Goal: Information Seeking & Learning: Get advice/opinions

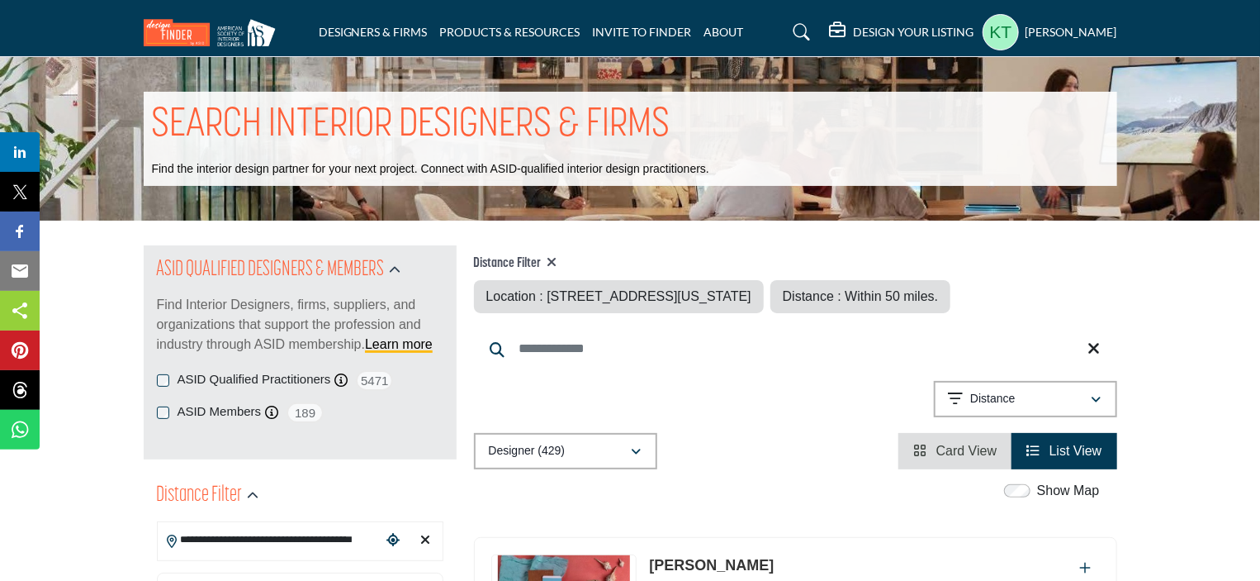
click at [554, 262] on icon at bounding box center [553, 261] width 10 height 13
type input "***"
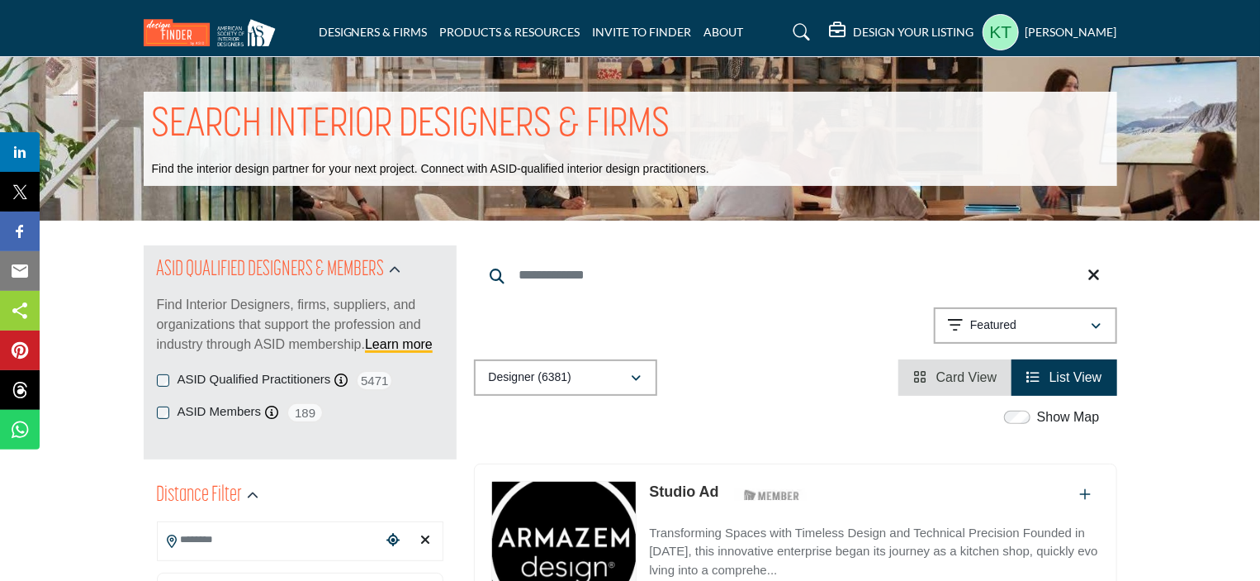
click at [274, 533] on input "Search Location" at bounding box center [269, 540] width 223 height 32
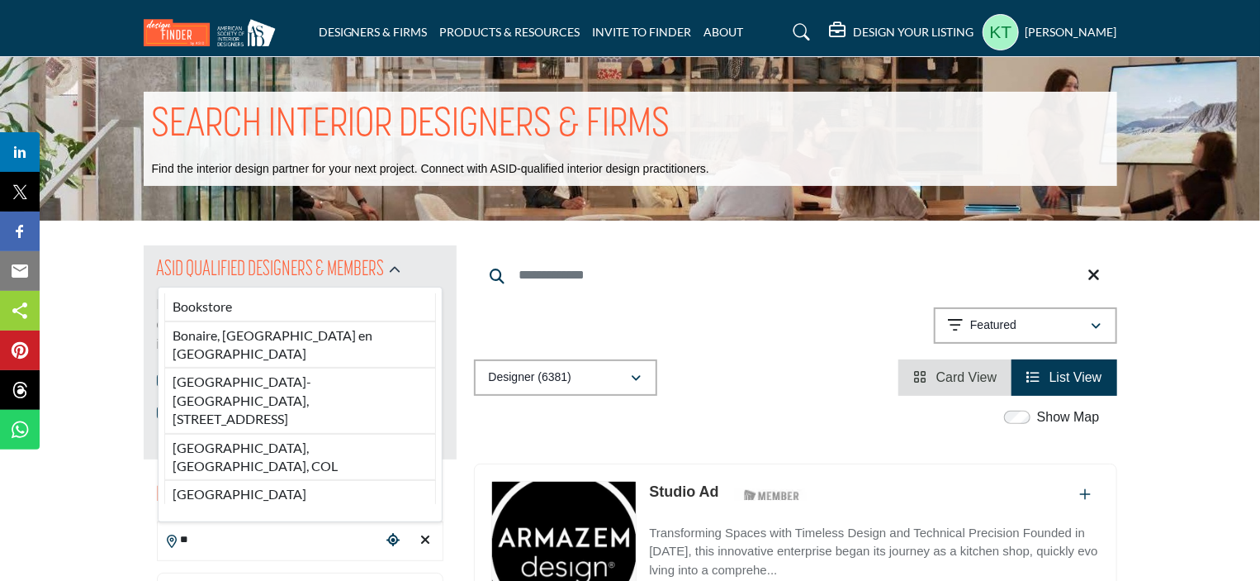
type input "*"
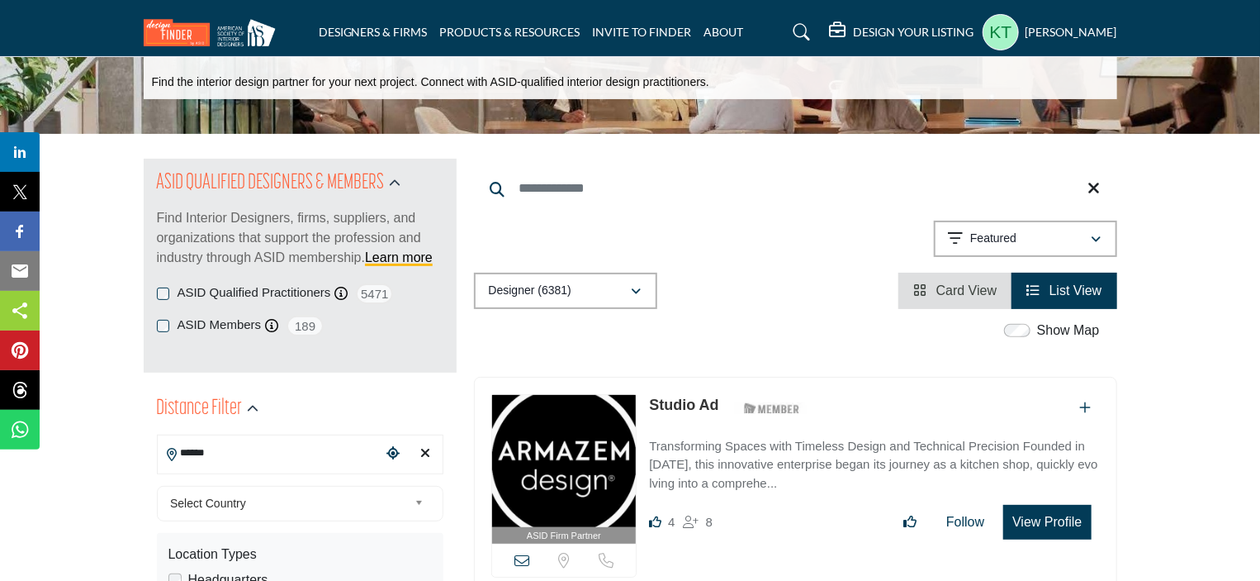
scroll to position [248, 0]
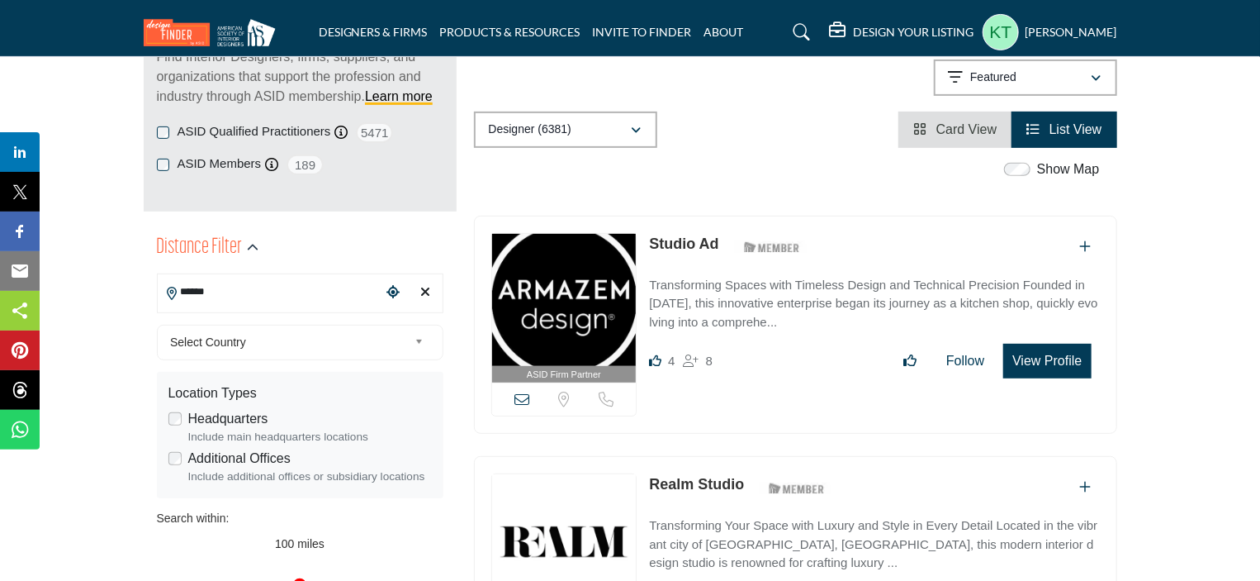
click at [228, 302] on input "******" at bounding box center [269, 292] width 223 height 32
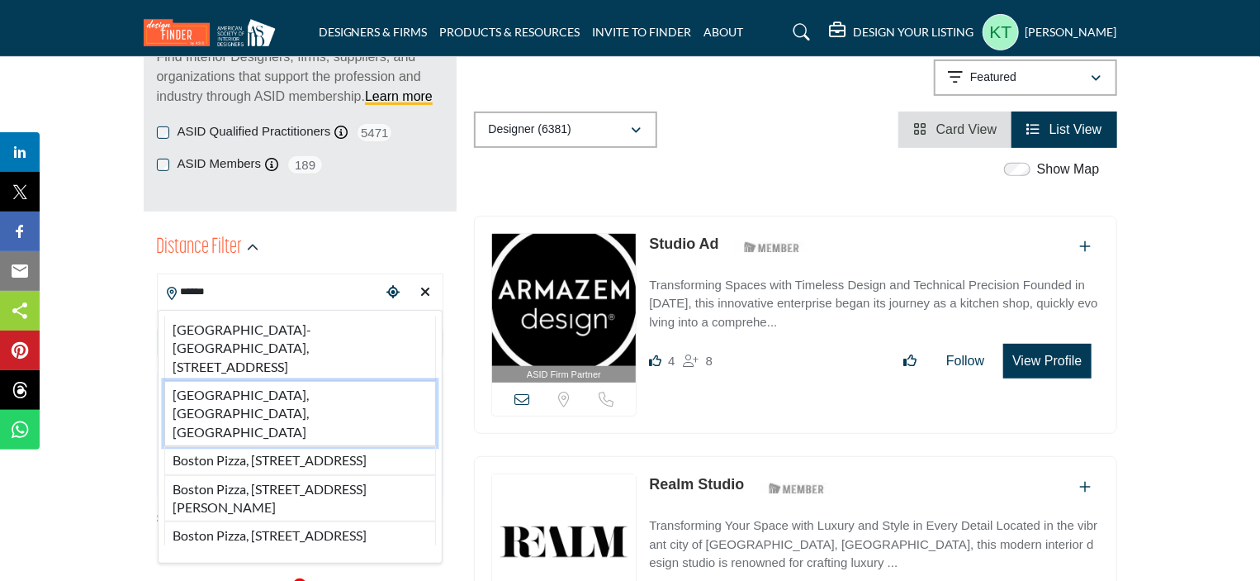
click at [235, 390] on li "[GEOGRAPHIC_DATA], [GEOGRAPHIC_DATA], [GEOGRAPHIC_DATA]" at bounding box center [300, 413] width 272 height 65
type input "**********"
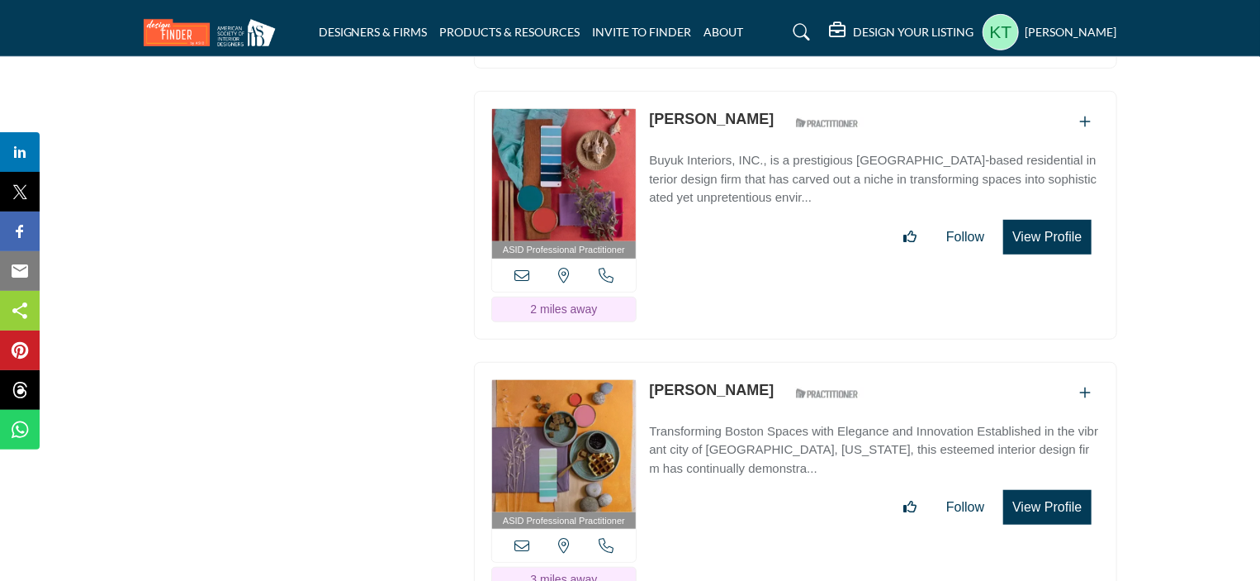
scroll to position [6689, 0]
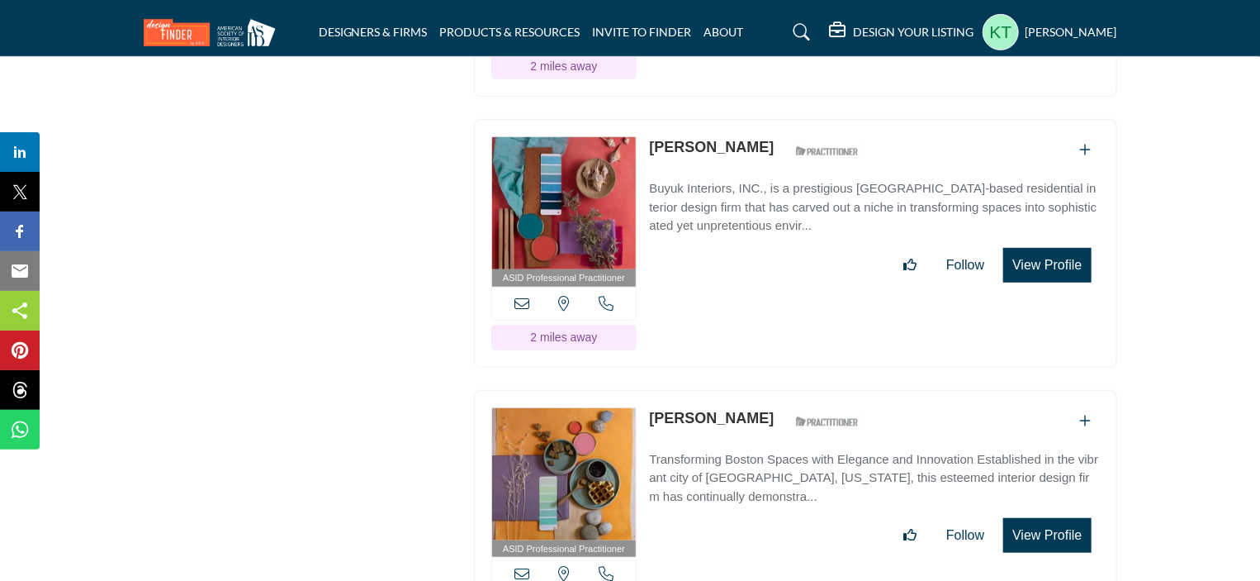
drag, startPoint x: 642, startPoint y: 329, endPoint x: 755, endPoint y: 339, distance: 112.8
click at [755, 390] on div "ASID Professional Practitioner ASID Professional Practitioners have successfull…" at bounding box center [795, 514] width 643 height 249
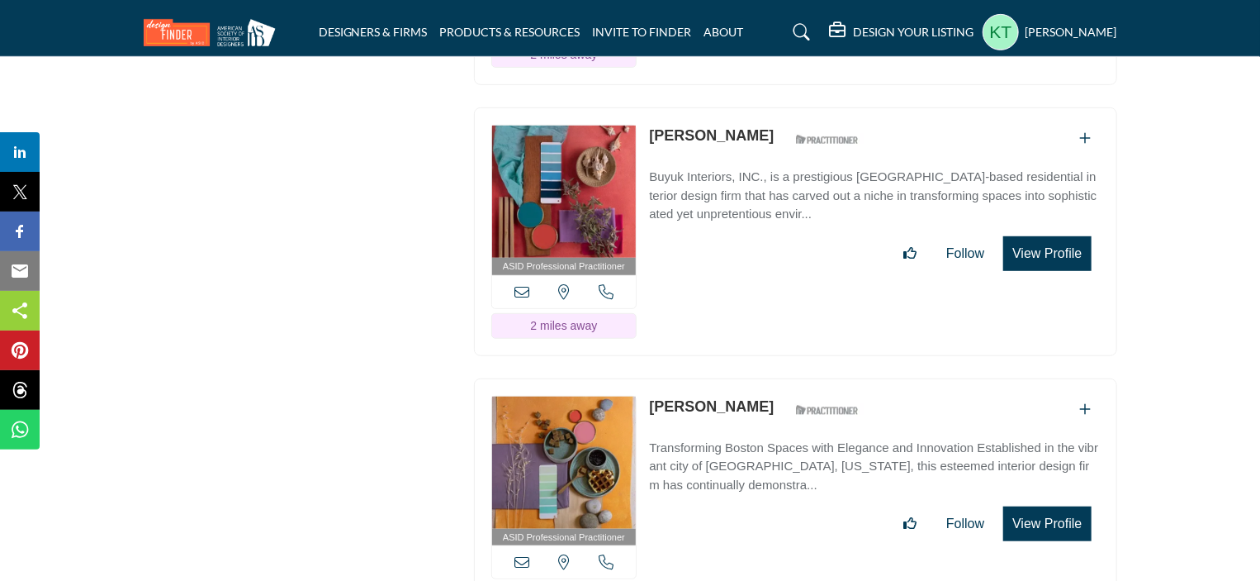
scroll to position [6854, 0]
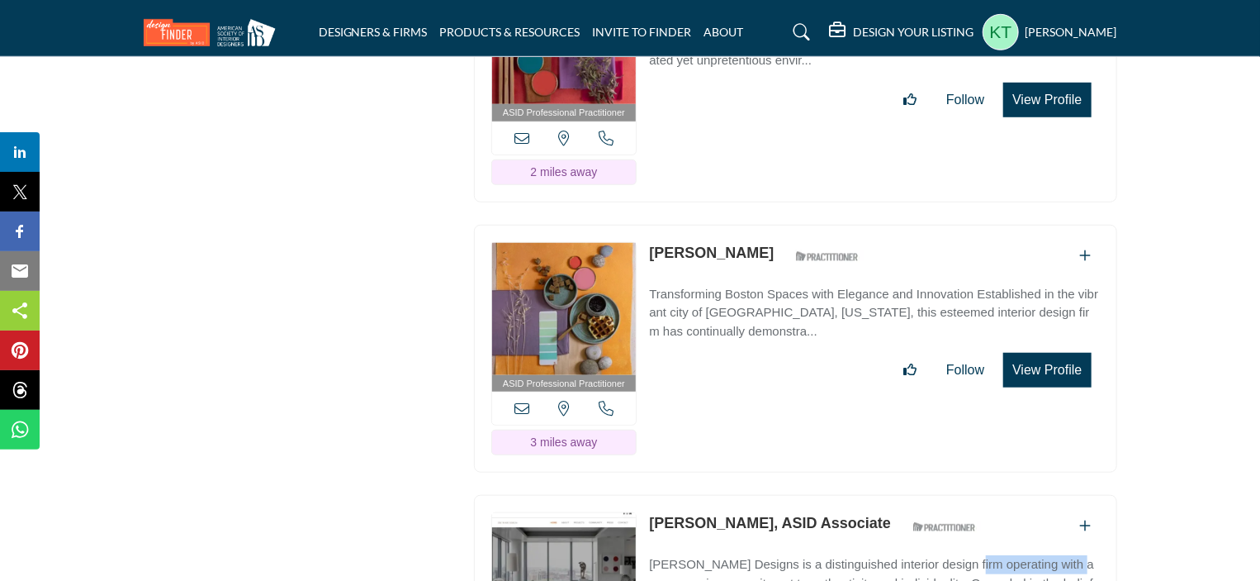
drag, startPoint x: 647, startPoint y: 475, endPoint x: 757, endPoint y: 474, distance: 109.8
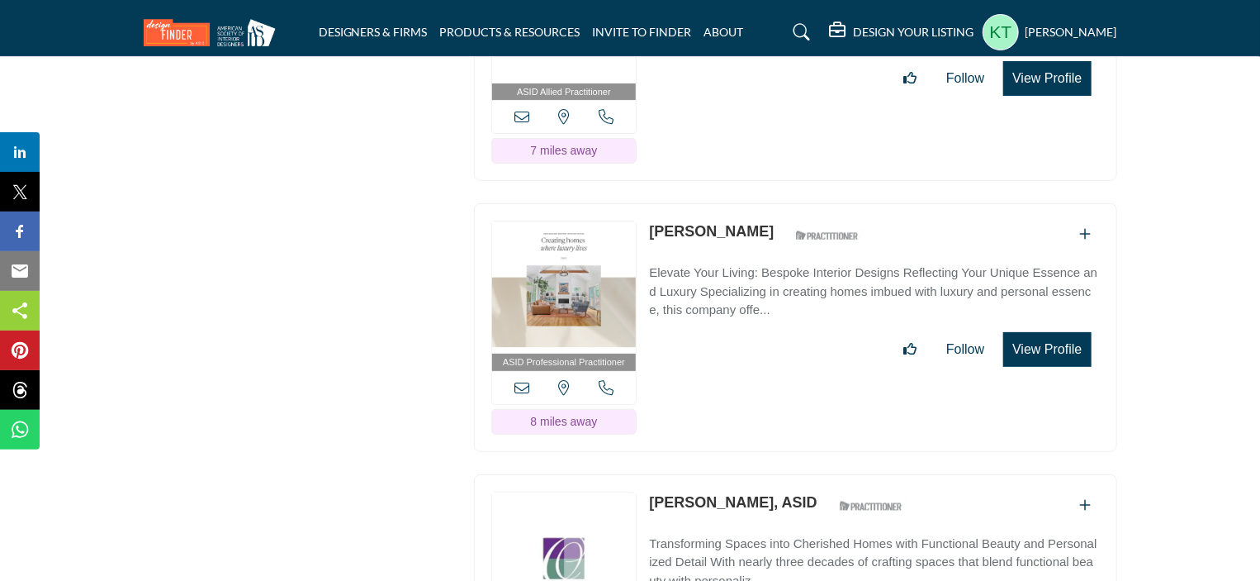
scroll to position [9662, 0]
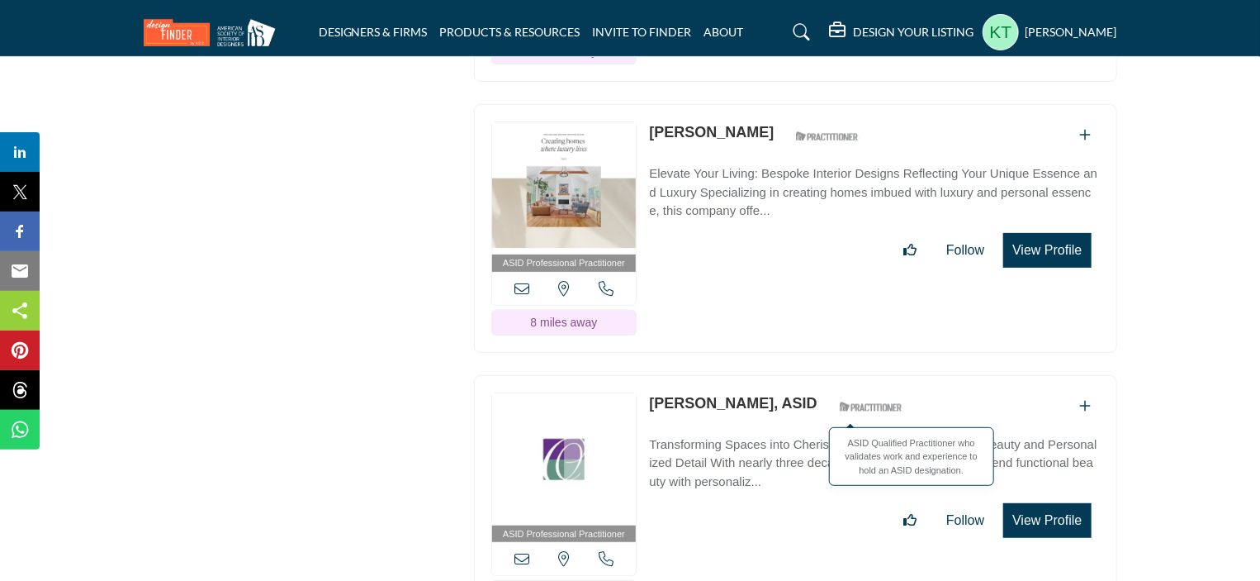
drag, startPoint x: 662, startPoint y: 291, endPoint x: 841, endPoint y: 290, distance: 179.2
click at [841, 375] on div "ASID Professional Practitioner ASID Professional Practitioners have successfull…" at bounding box center [795, 499] width 643 height 249
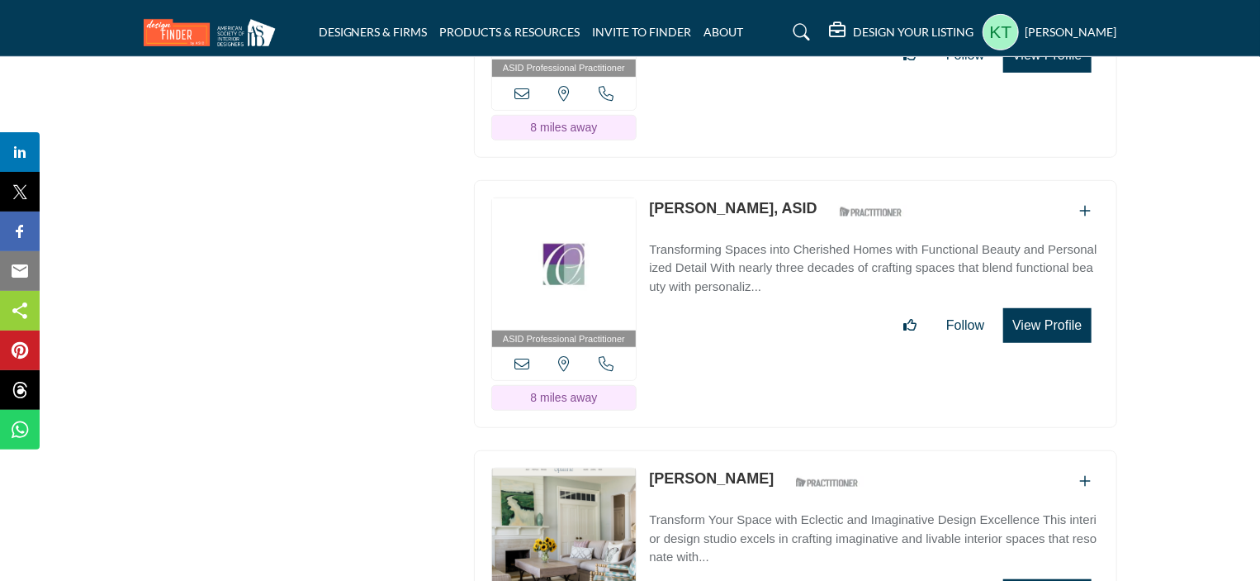
scroll to position [9910, 0]
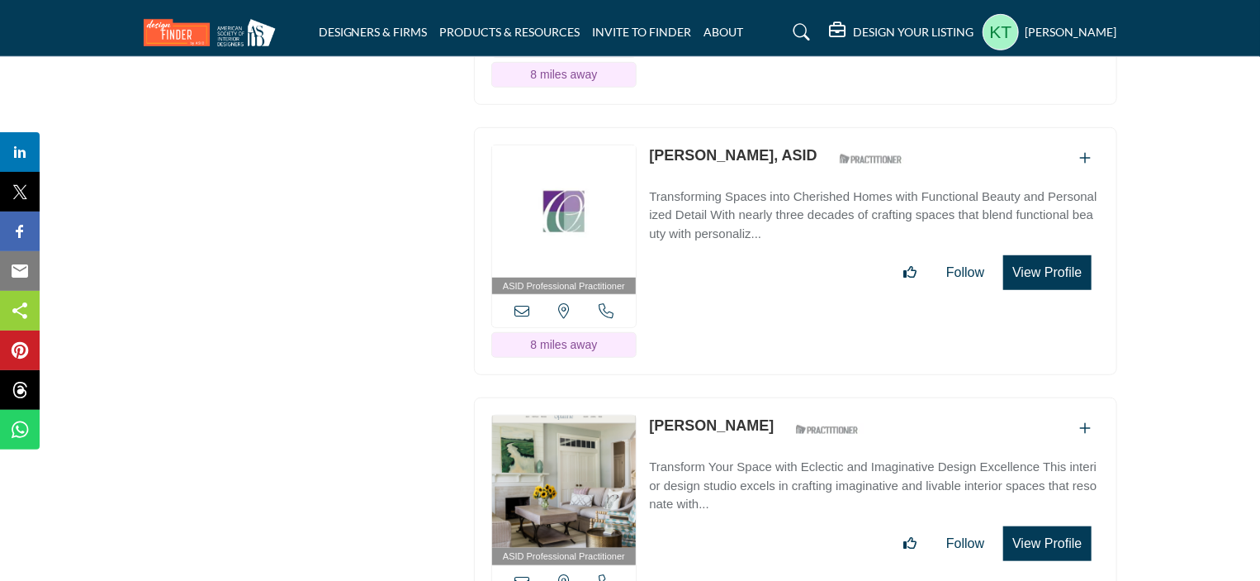
drag, startPoint x: 646, startPoint y: 309, endPoint x: 984, endPoint y: 354, distance: 341.6
click at [984, 397] on div "ASID Professional Practitioner ASID Professional Practitioners have successfull…" at bounding box center [795, 521] width 643 height 249
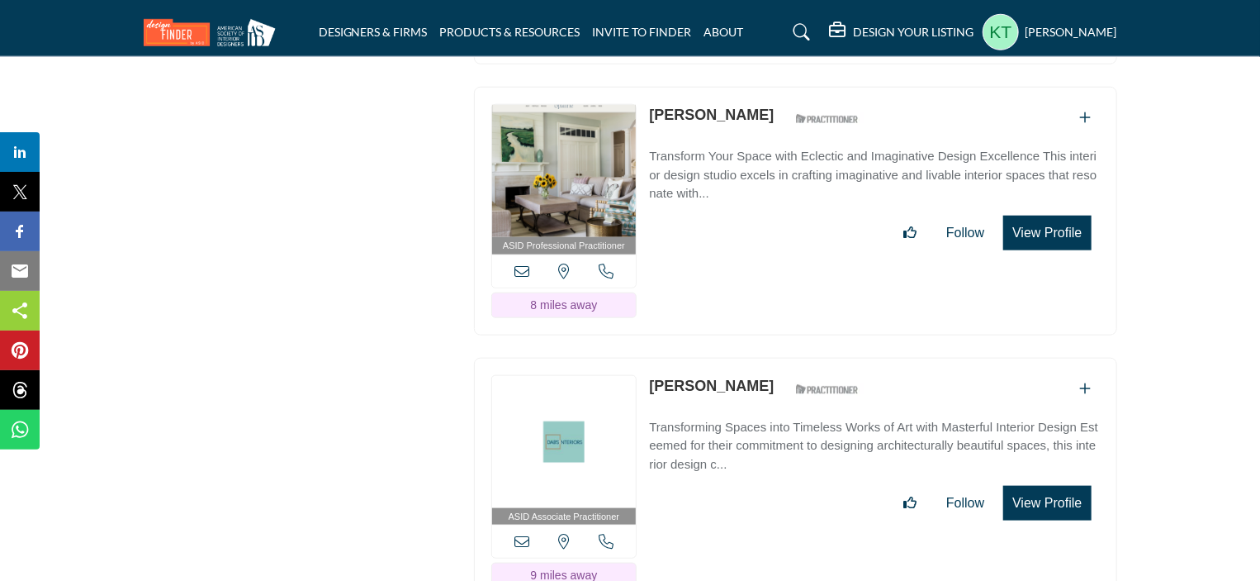
scroll to position [10322, 0]
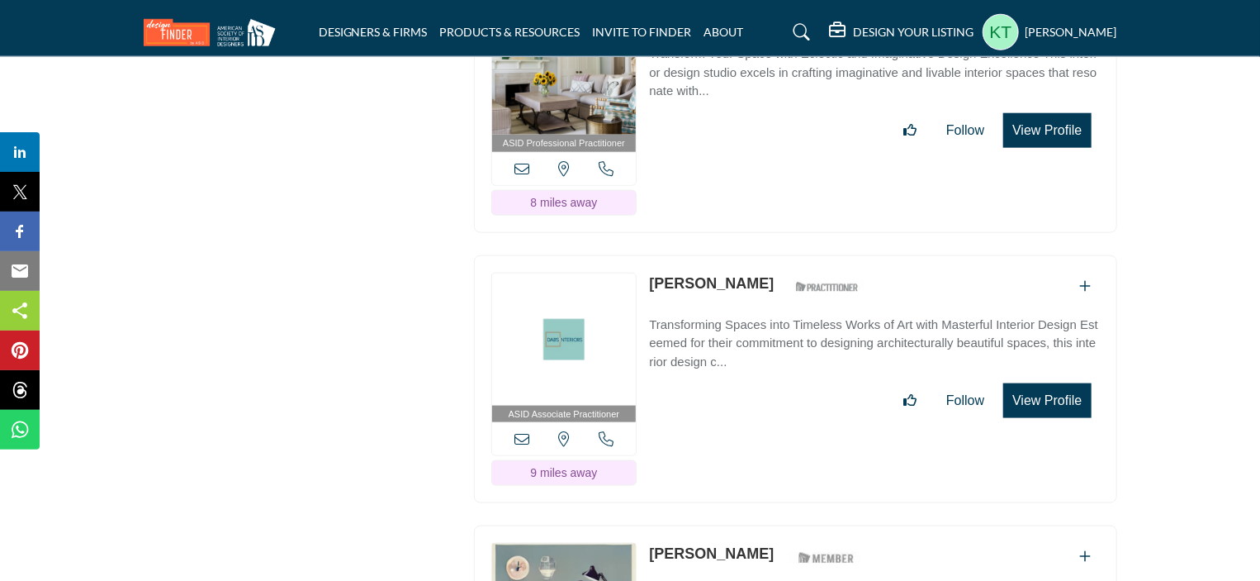
drag, startPoint x: 644, startPoint y: 167, endPoint x: 882, endPoint y: 174, distance: 237.9
click at [882, 255] on div "ASID Associate Practitioner ASID Associate Practitioners have a degree in any m…" at bounding box center [795, 379] width 643 height 249
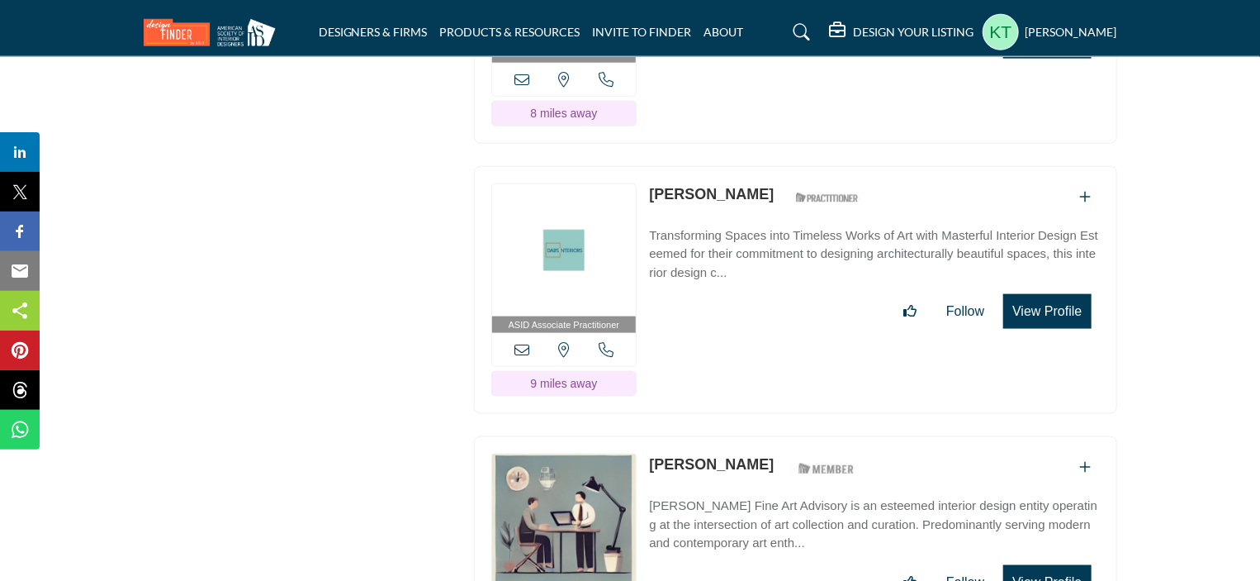
scroll to position [10570, 0]
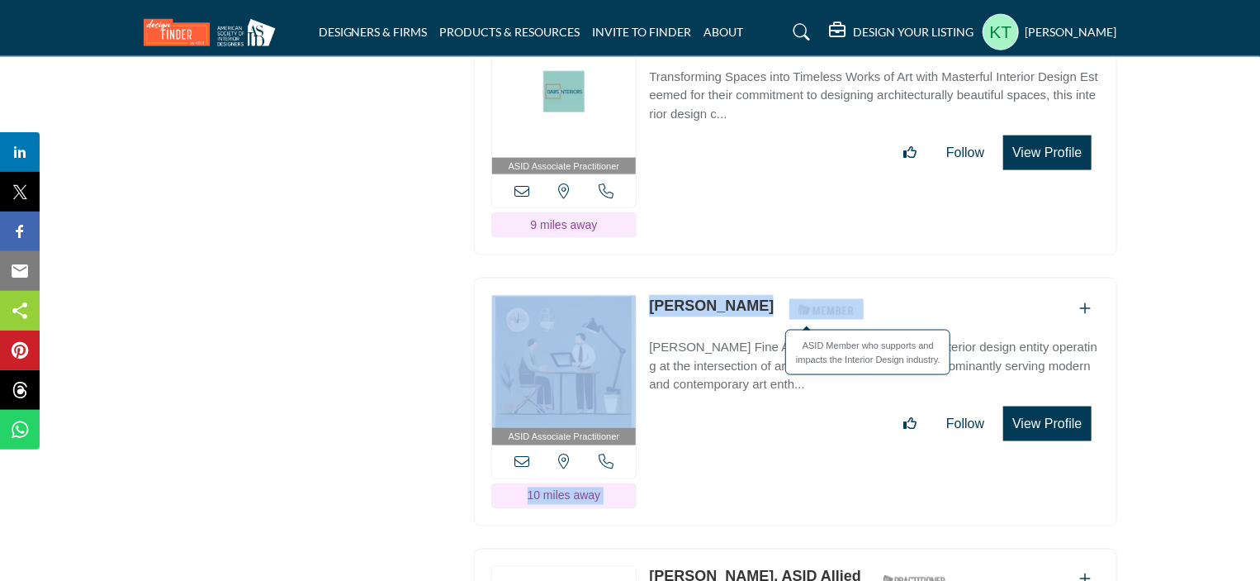
drag, startPoint x: 642, startPoint y: 187, endPoint x: 831, endPoint y: 204, distance: 189.1
click at [831, 277] on div "ASID Associate Practitioner ASID Associate Practitioners have a degree in any m…" at bounding box center [795, 401] width 643 height 249
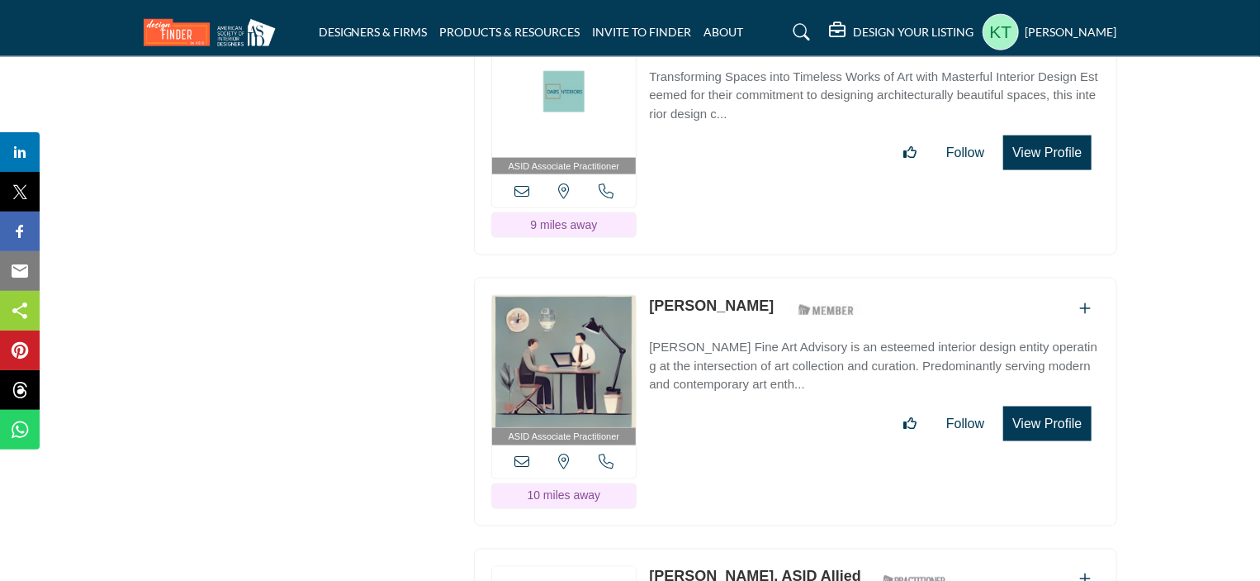
drag, startPoint x: 855, startPoint y: 191, endPoint x: 652, endPoint y: 187, distance: 203.2
click at [652, 295] on div "[PERSON_NAME] ASID Member who supports and impacts the Interior Design industry." at bounding box center [874, 309] width 450 height 29
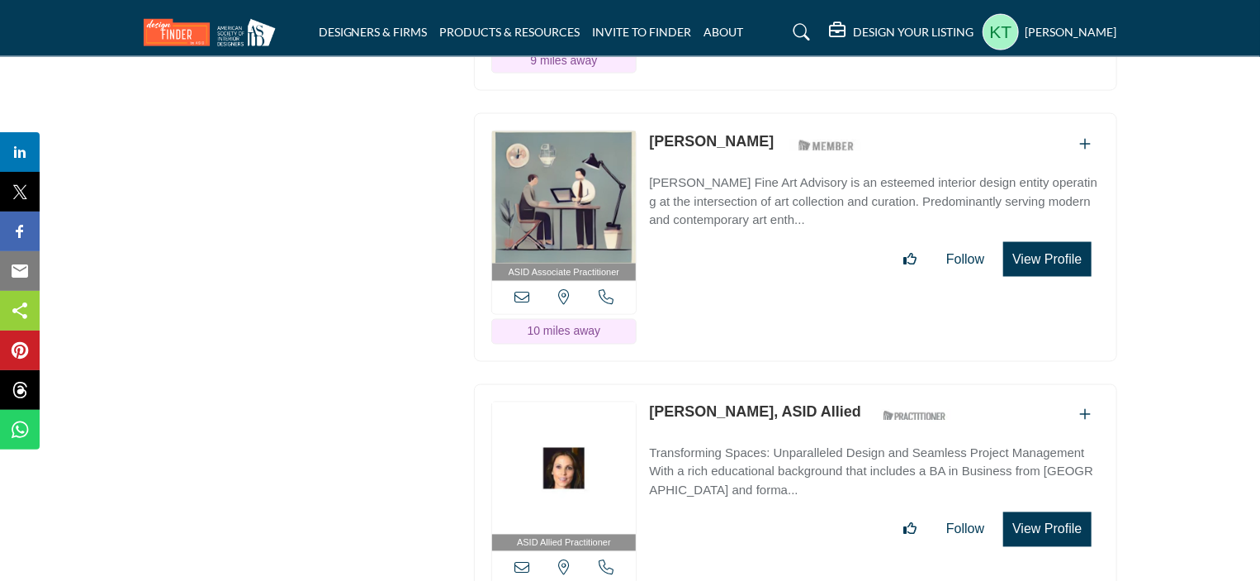
scroll to position [10735, 0]
drag, startPoint x: 642, startPoint y: 292, endPoint x: 860, endPoint y: 292, distance: 218.0
click at [860, 383] on div "ASID Allied Practitioner ASID Allied Practitioners have successfully completed …" at bounding box center [795, 507] width 643 height 249
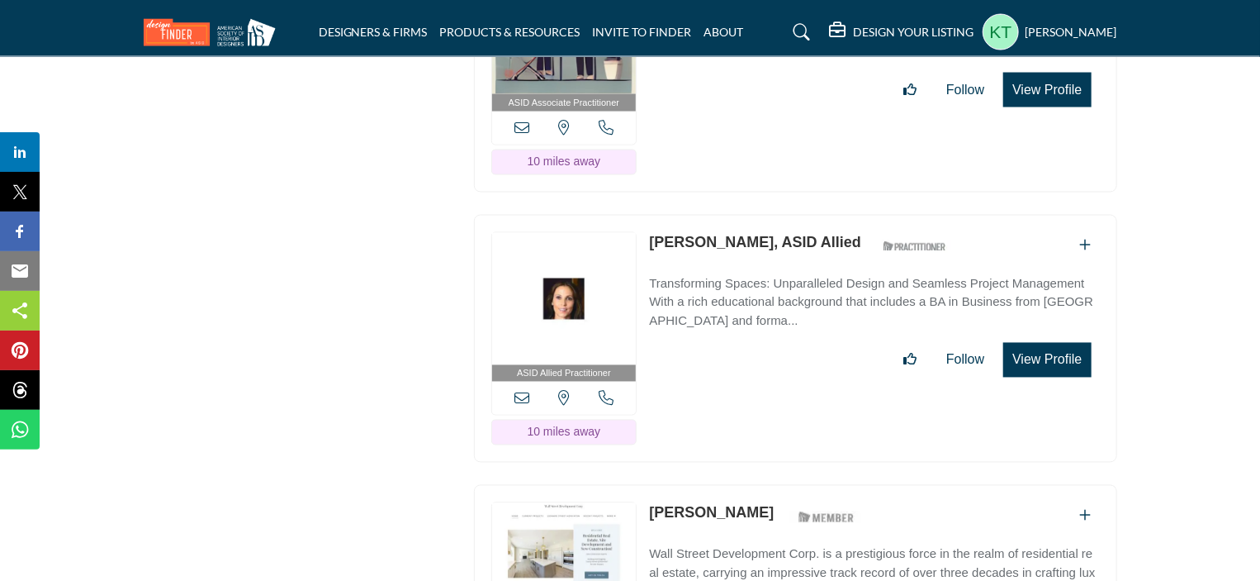
scroll to position [11066, 0]
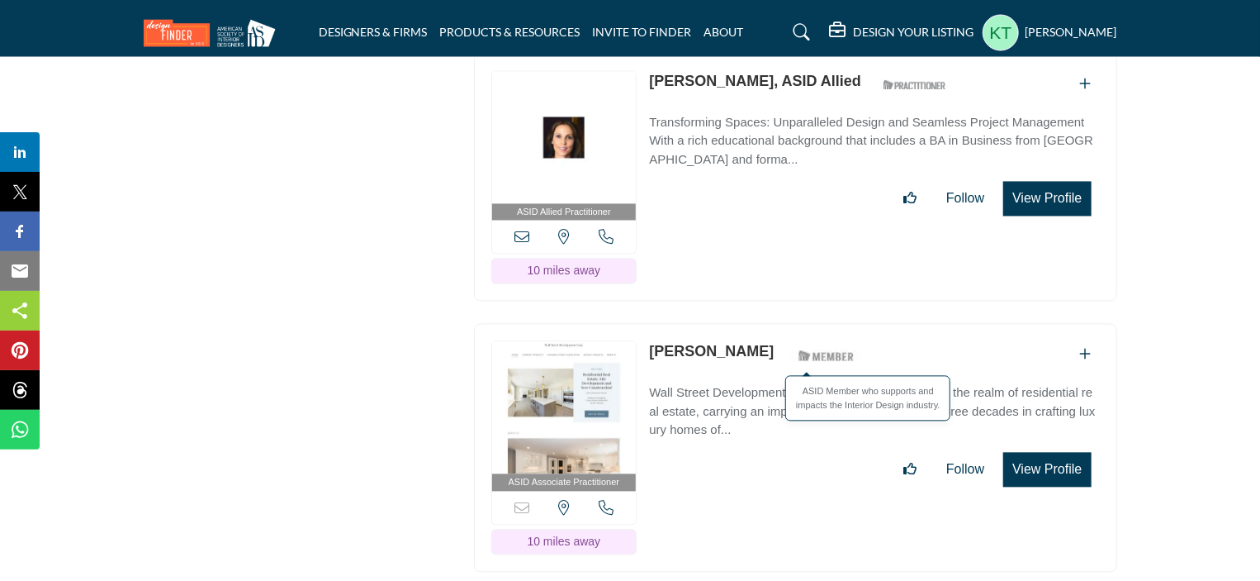
drag, startPoint x: 647, startPoint y: 229, endPoint x: 823, endPoint y: 232, distance: 175.9
click at [823, 323] on div "ASID Associate Practitioner ASID Associate Practitioners have a degree in any m…" at bounding box center [795, 447] width 643 height 249
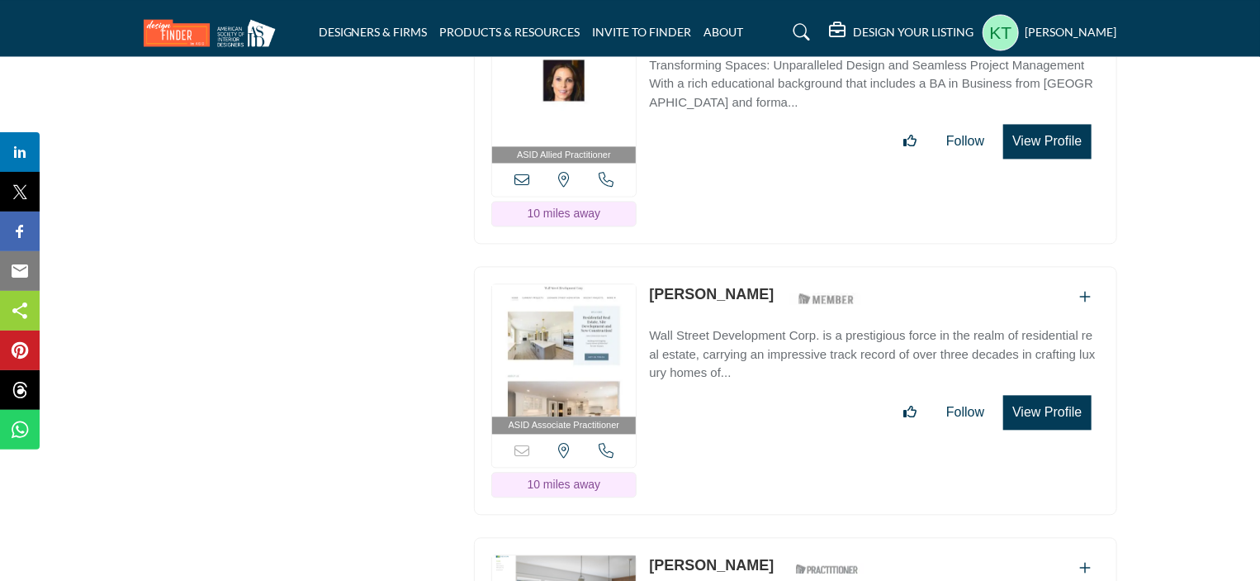
scroll to position [11313, 0]
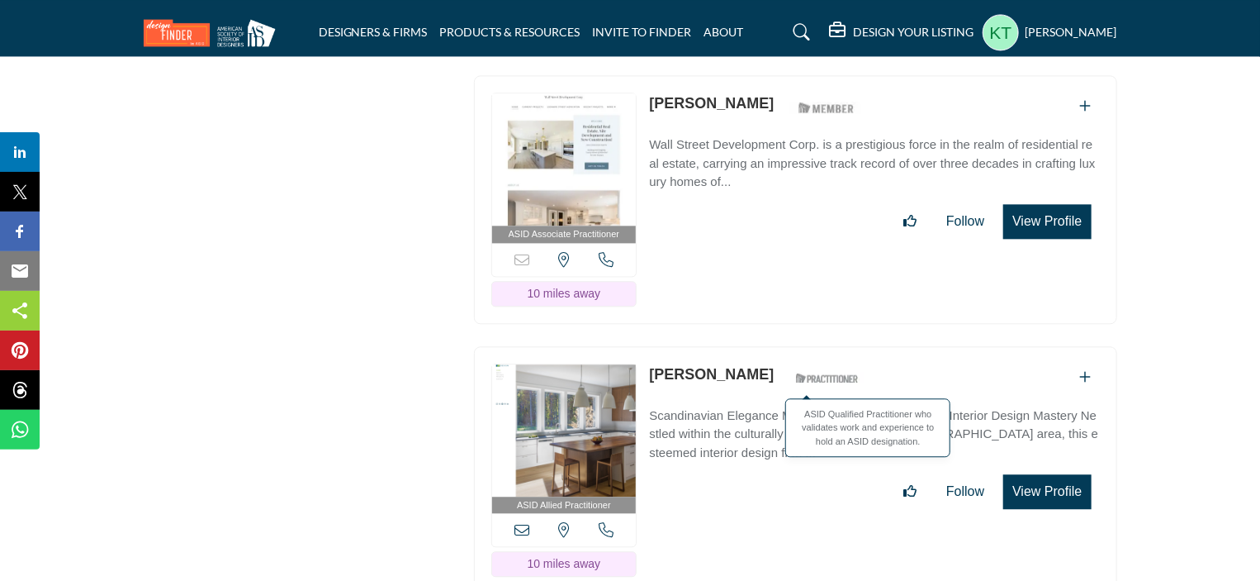
drag, startPoint x: 647, startPoint y: 250, endPoint x: 832, endPoint y: 254, distance: 185.8
click at [832, 346] on div "ASID Allied Practitioner ASID Allied Practitioners have successfully completed …" at bounding box center [795, 470] width 643 height 249
